Goal: Information Seeking & Learning: Learn about a topic

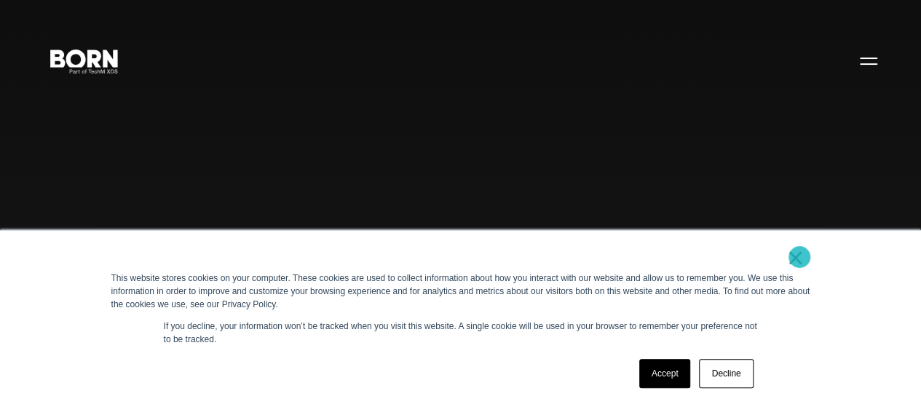
click at [799, 257] on link "×" at bounding box center [795, 257] width 17 height 13
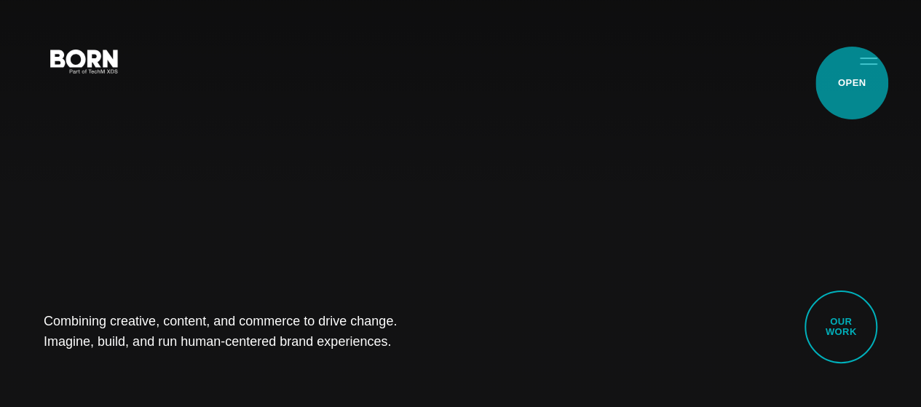
click at [852, 76] on button "Primary Menu" at bounding box center [868, 60] width 35 height 31
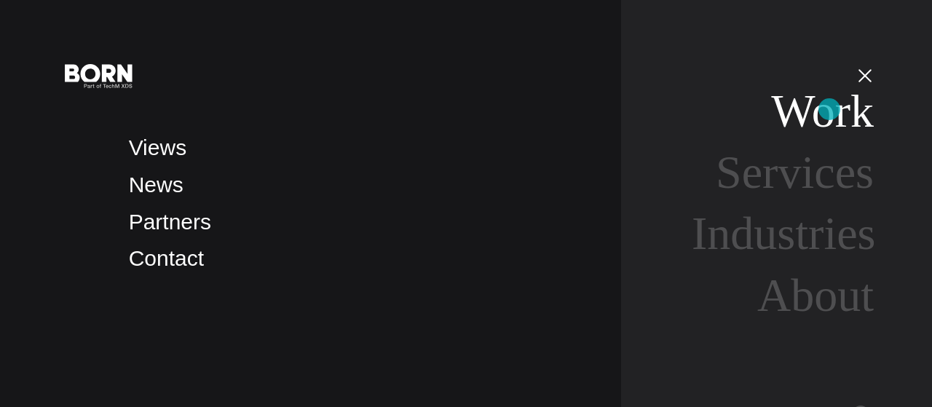
click at [829, 109] on link "Work" at bounding box center [822, 111] width 103 height 52
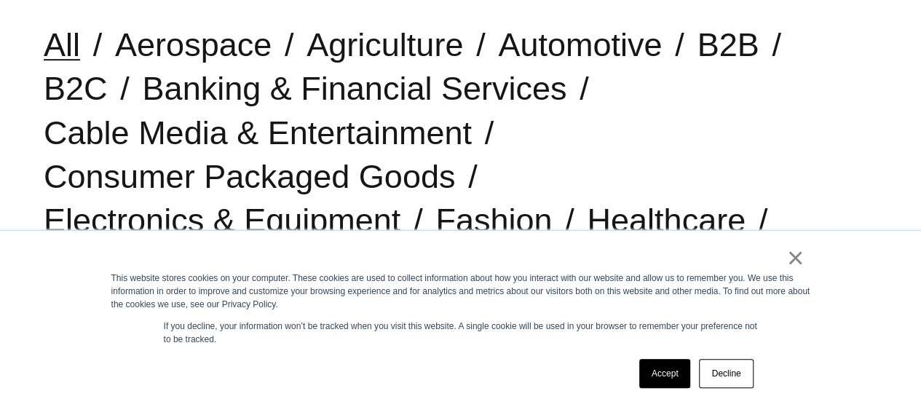
scroll to position [394, 0]
click at [795, 258] on link "×" at bounding box center [795, 257] width 17 height 13
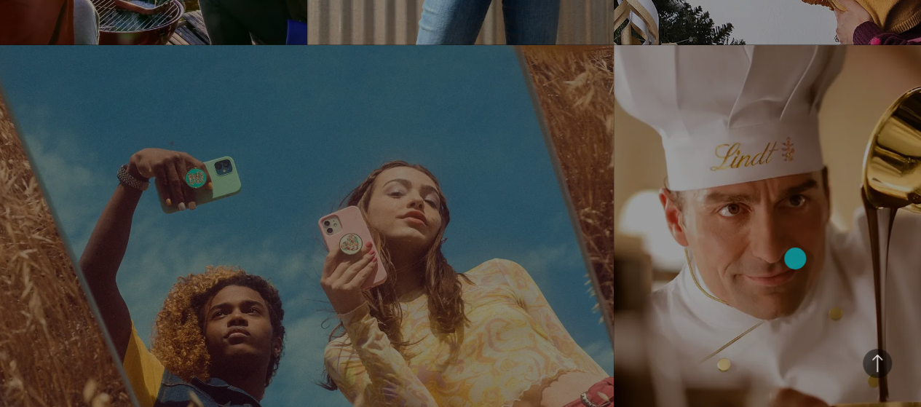
scroll to position [1859, 0]
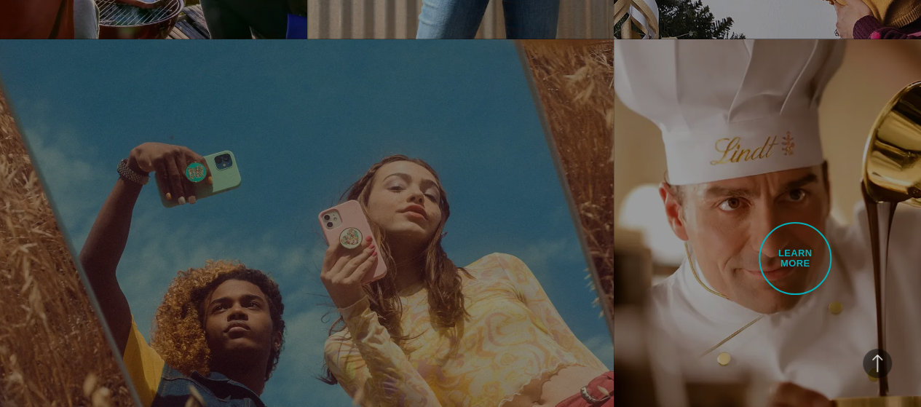
click at [795, 258] on link "Lindt Elevating the Digital Experience for a Leading Chocolatier See how we rei…" at bounding box center [767, 280] width 307 height 483
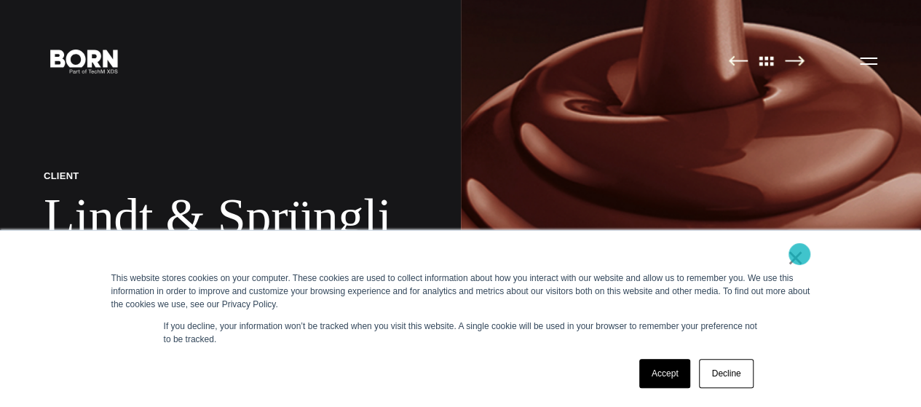
click at [799, 254] on link "×" at bounding box center [795, 257] width 17 height 13
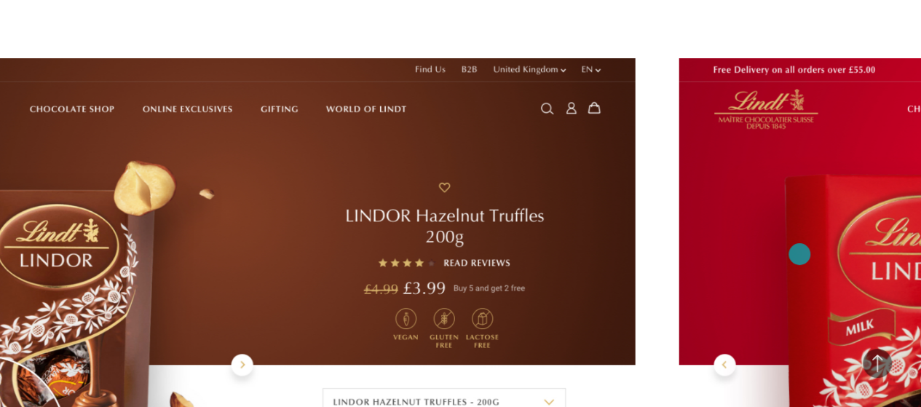
scroll to position [2737, 0]
click at [619, 212] on img at bounding box center [217, 318] width 833 height 521
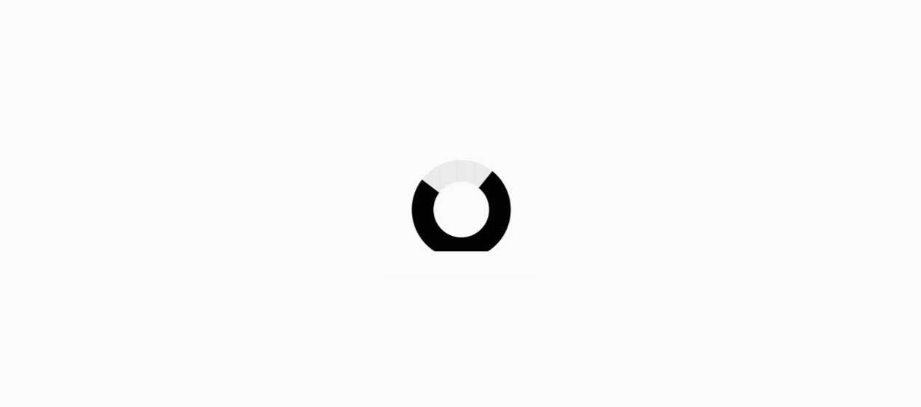
scroll to position [1859, 0]
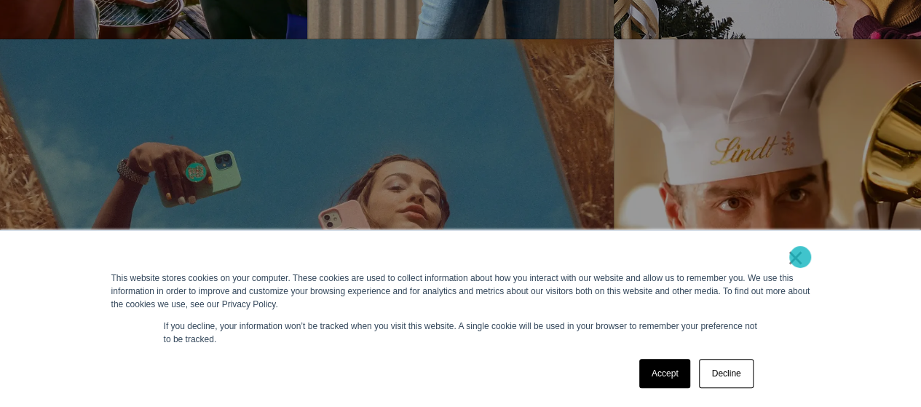
click at [800, 257] on link "×" at bounding box center [795, 257] width 17 height 13
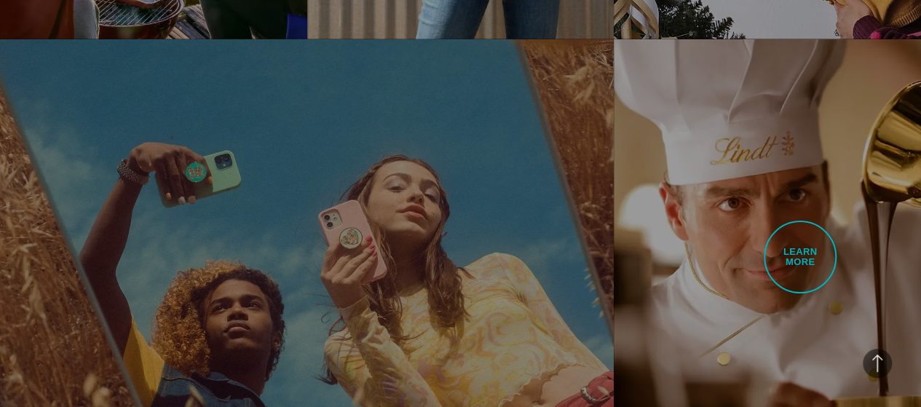
click at [800, 257] on link "Lindt Elevating the Digital Experience for a Leading Chocolatier See how we rei…" at bounding box center [767, 280] width 307 height 483
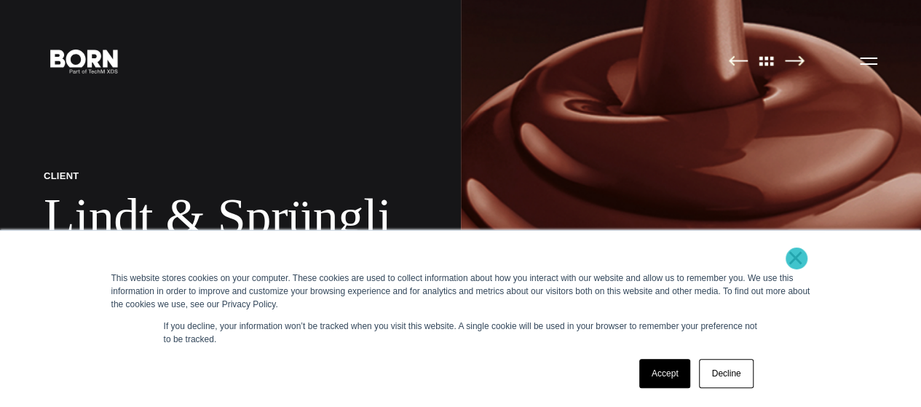
click at [796, 258] on link "×" at bounding box center [795, 257] width 17 height 13
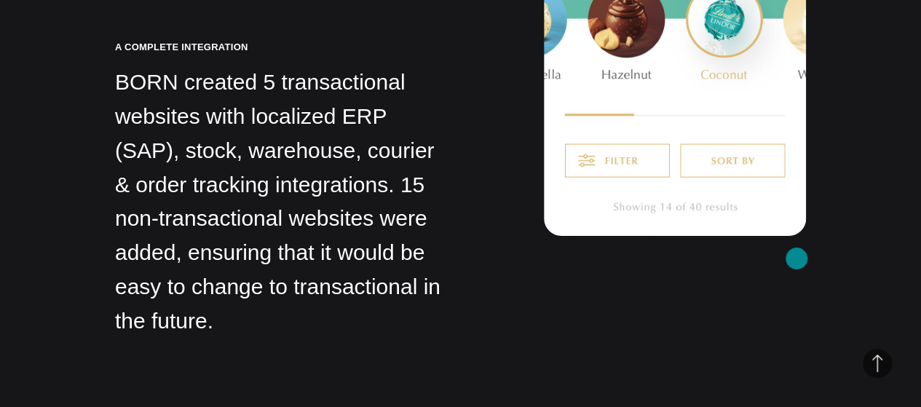
scroll to position [8369, 0]
